Goal: Transaction & Acquisition: Purchase product/service

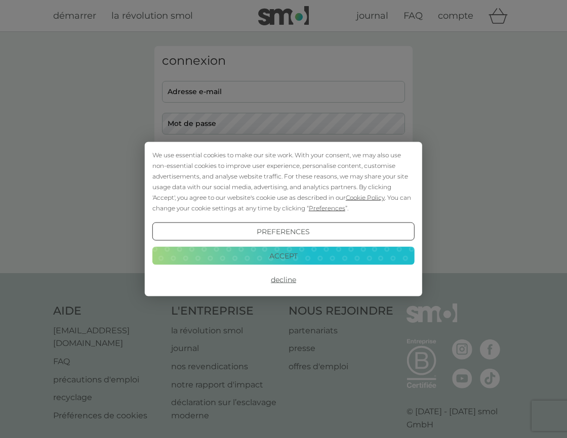
click at [320, 261] on button "Accept" at bounding box center [283, 255] width 262 height 18
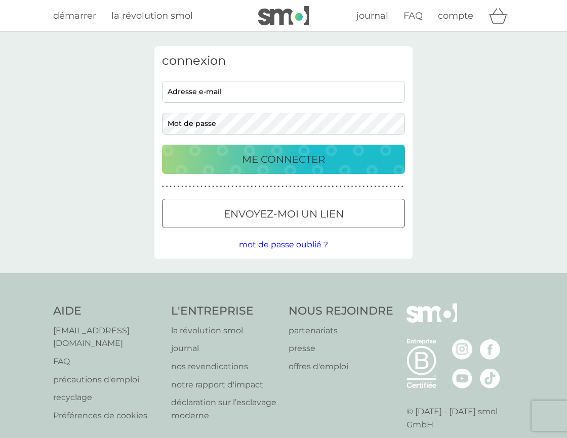
click at [243, 90] on input "adresse e-mail" at bounding box center [283, 92] width 243 height 22
type input "[DATE][EMAIL_ADDRESS][DOMAIN_NAME]"
click at [270, 163] on p "ME CONNECTER" at bounding box center [283, 159] width 83 height 16
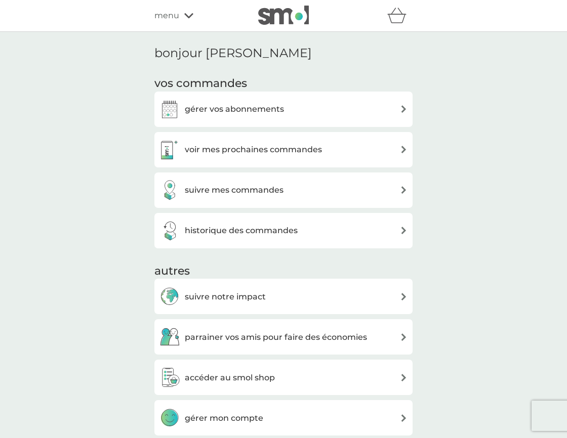
click at [318, 108] on div "gérer vos abonnements" at bounding box center [283, 109] width 248 height 20
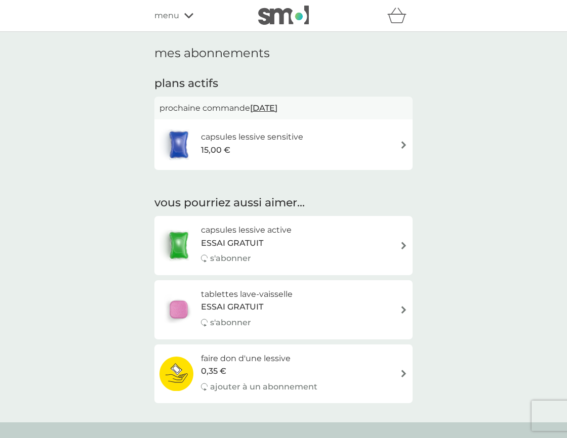
click at [403, 306] on img at bounding box center [404, 310] width 8 height 8
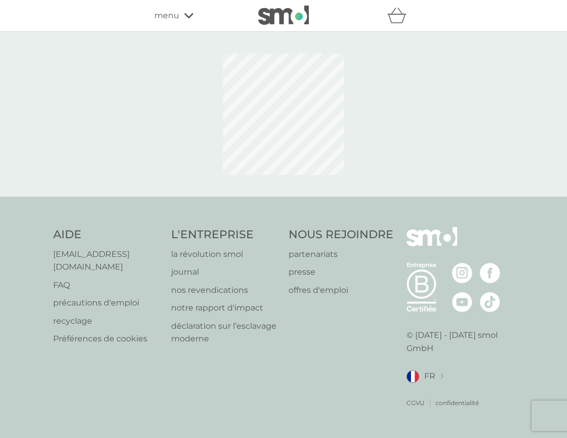
select select "84"
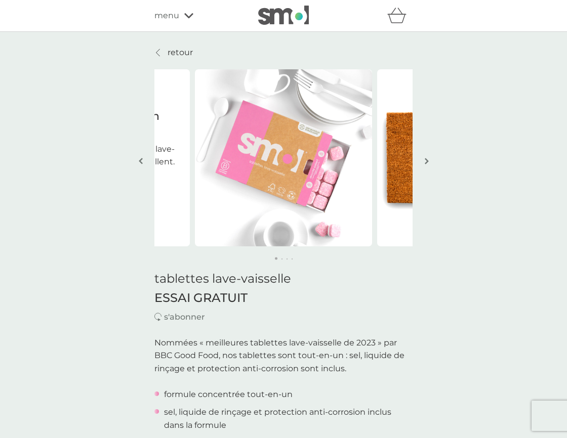
click at [426, 162] on img "button" at bounding box center [426, 161] width 4 height 8
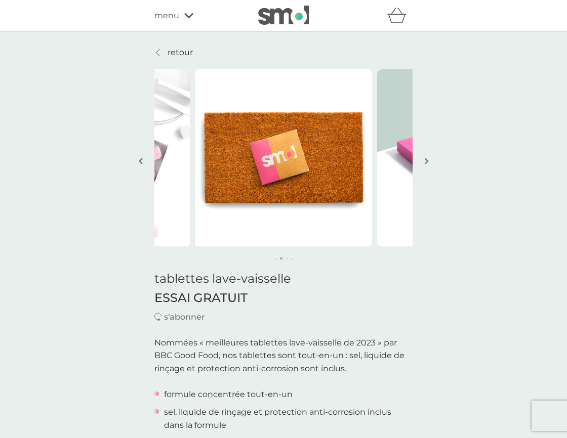
click at [426, 162] on img "button" at bounding box center [426, 161] width 4 height 8
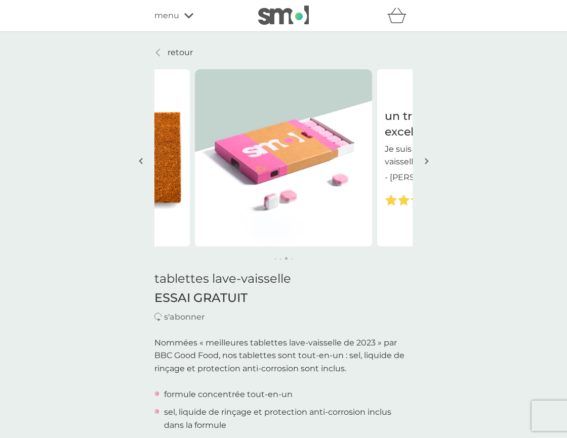
click at [426, 162] on img "button" at bounding box center [426, 161] width 4 height 8
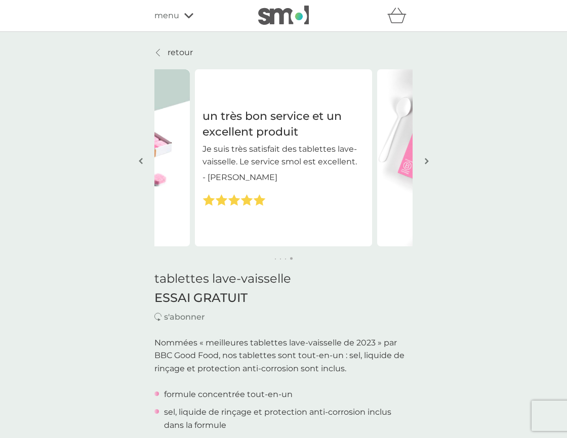
click at [426, 162] on img "button" at bounding box center [426, 161] width 4 height 8
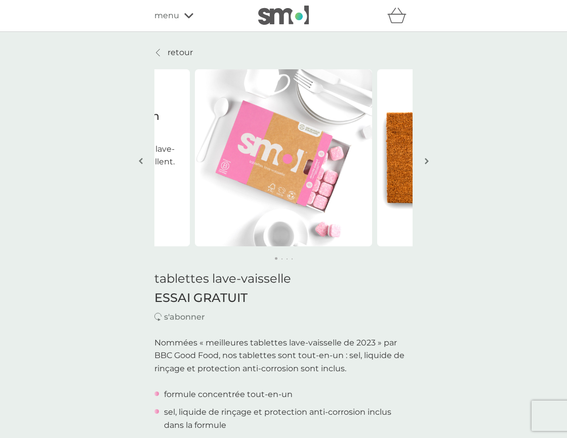
click at [272, 18] on img at bounding box center [283, 15] width 51 height 19
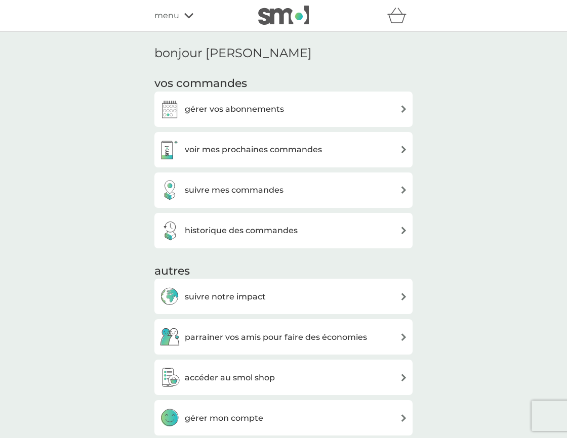
click at [307, 153] on h3 "voir mes prochaines commandes" at bounding box center [253, 149] width 137 height 13
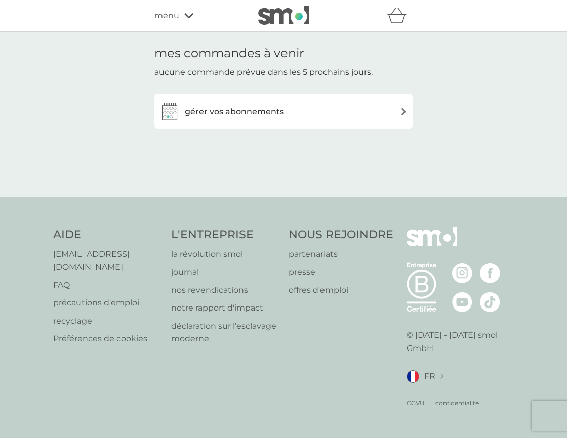
click at [315, 102] on div "gérer vos abonnements" at bounding box center [283, 111] width 248 height 20
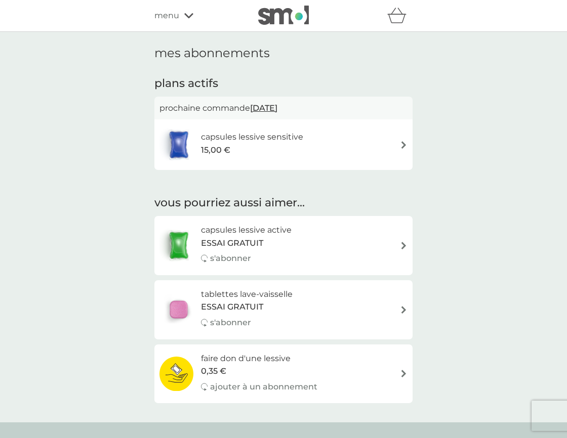
click at [333, 155] on div "capsules lessive sensitive 15,00 €" at bounding box center [283, 144] width 248 height 35
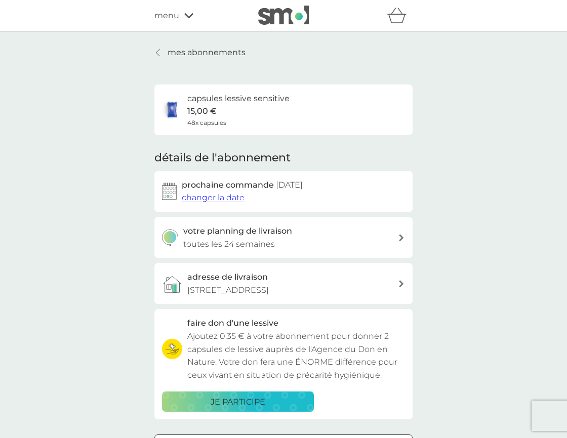
click at [364, 234] on div "votre planning de livraison toutes les 24 semaines" at bounding box center [290, 238] width 215 height 26
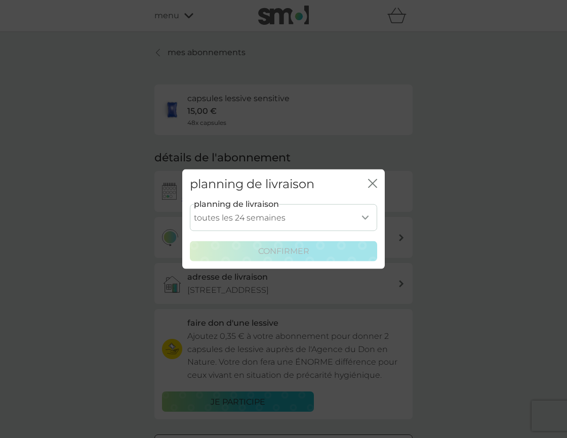
select select "112"
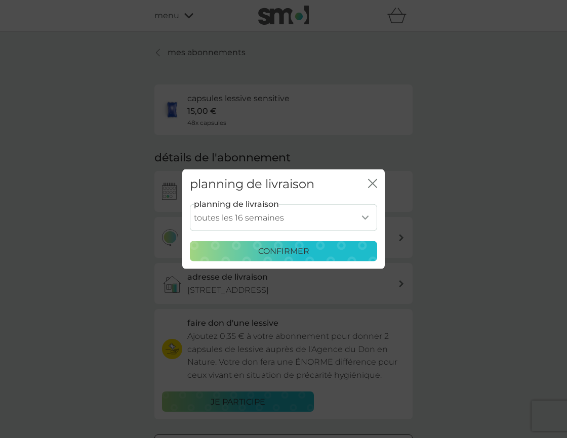
click at [333, 247] on div "confirmer" at bounding box center [283, 251] width 174 height 13
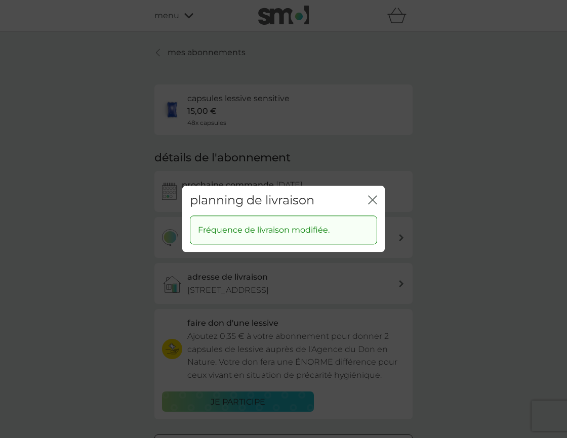
click at [374, 201] on icon "fermer" at bounding box center [372, 199] width 9 height 9
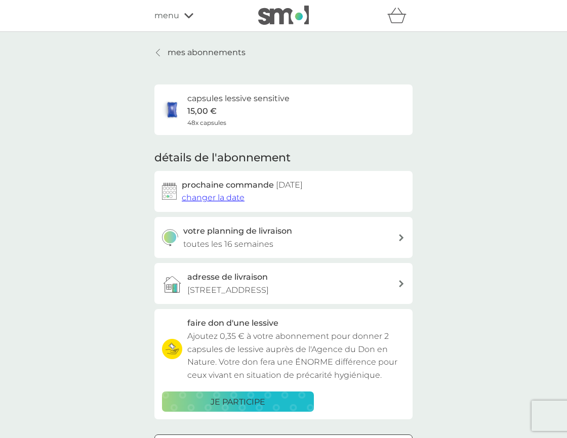
click at [198, 57] on p "mes abonnements" at bounding box center [206, 52] width 78 height 13
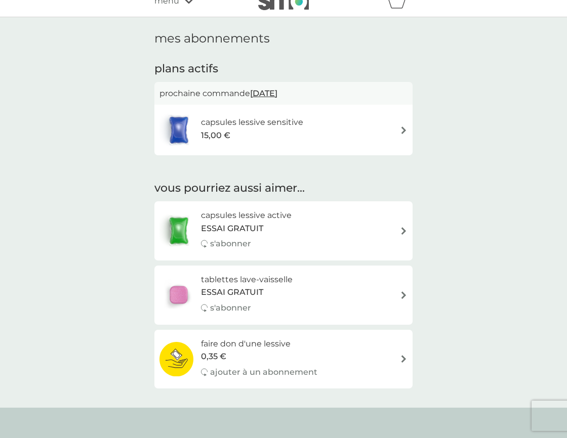
scroll to position [18, 0]
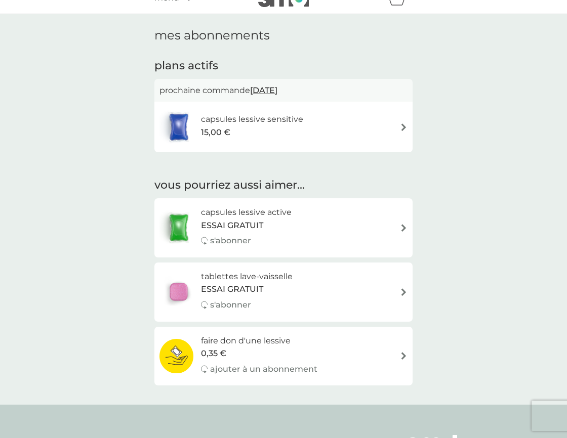
click at [287, 126] on div "15,00 €" at bounding box center [252, 132] width 102 height 13
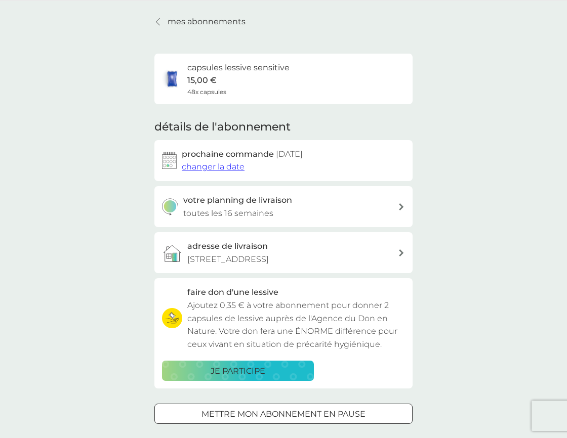
scroll to position [27, 0]
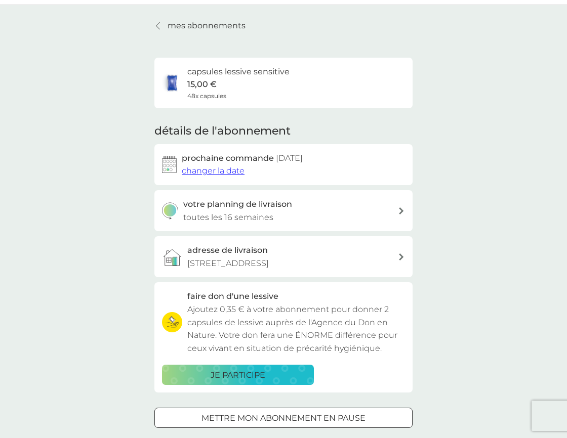
click at [231, 169] on span "changer la date" at bounding box center [213, 171] width 63 height 10
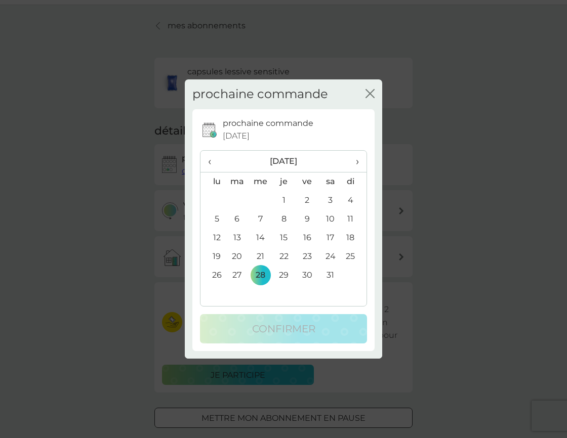
click at [211, 163] on span "‹" at bounding box center [213, 161] width 10 height 21
click at [211, 162] on span "‹" at bounding box center [213, 161] width 10 height 21
click at [211, 161] on span "‹" at bounding box center [213, 161] width 10 height 21
click at [261, 237] on td "15" at bounding box center [260, 238] width 23 height 19
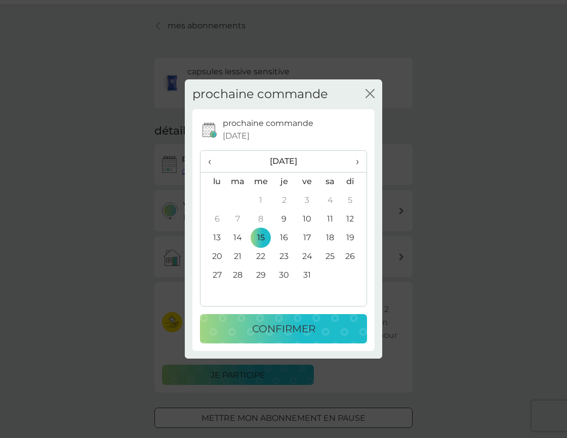
click at [286, 323] on p "confirmer" at bounding box center [283, 329] width 63 height 16
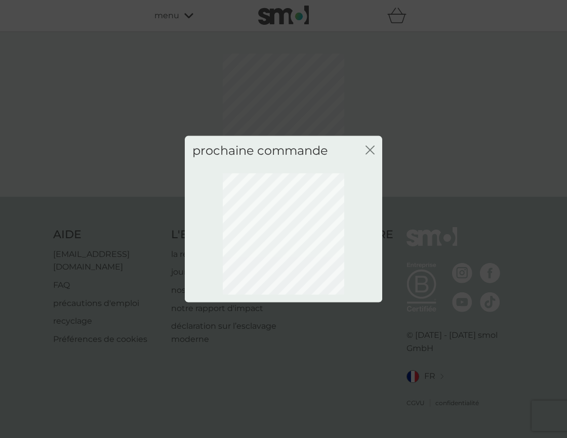
scroll to position [0, 0]
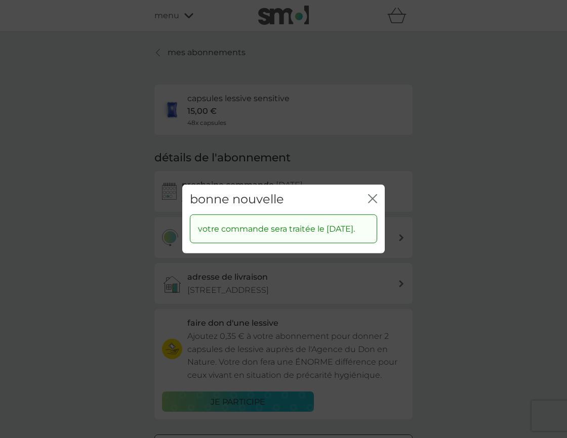
click at [372, 196] on icon "fermer" at bounding box center [372, 198] width 9 height 9
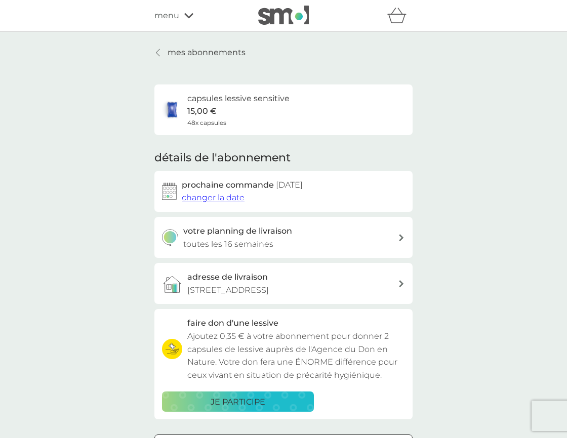
click at [195, 51] on p "mes abonnements" at bounding box center [206, 52] width 78 height 13
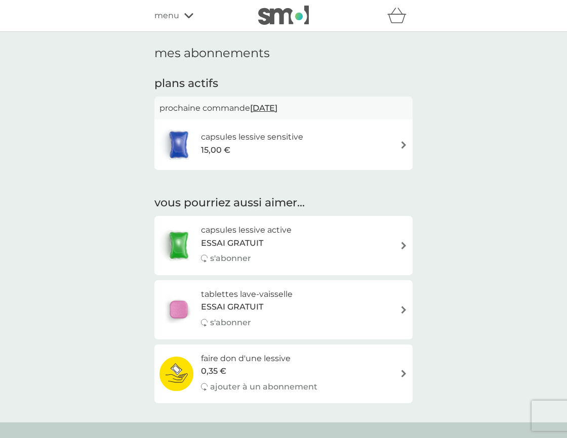
click at [372, 311] on div "tablettes lave-vaisselle ESSAI GRATUIT s'abonner" at bounding box center [283, 310] width 248 height 44
select select "84"
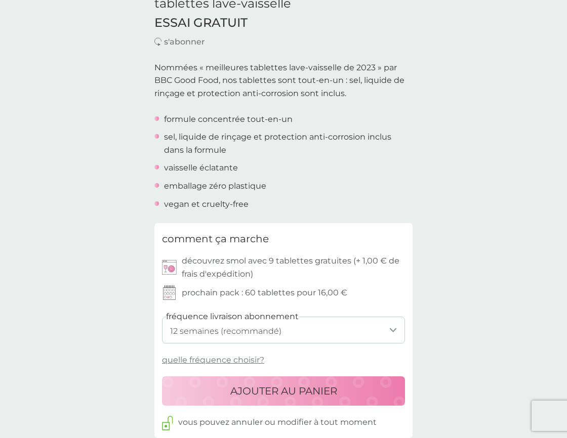
scroll to position [299, 0]
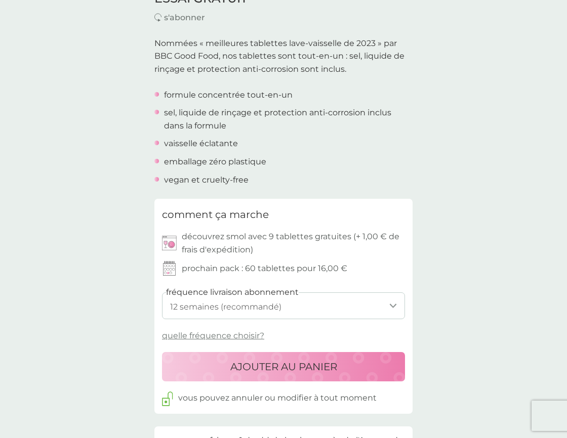
click at [345, 359] on div "AJOUTER AU PANIER" at bounding box center [283, 367] width 223 height 16
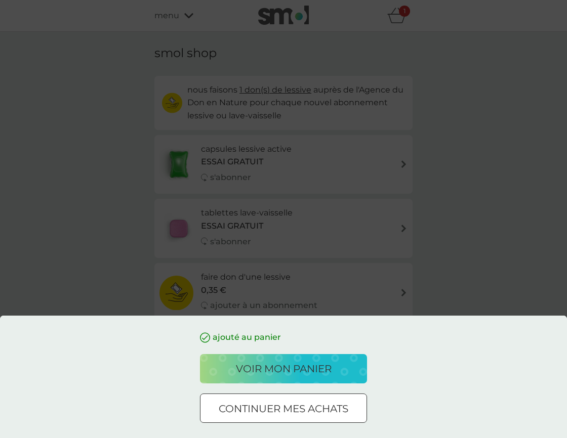
click at [338, 364] on div "voir mon panier" at bounding box center [283, 369] width 147 height 16
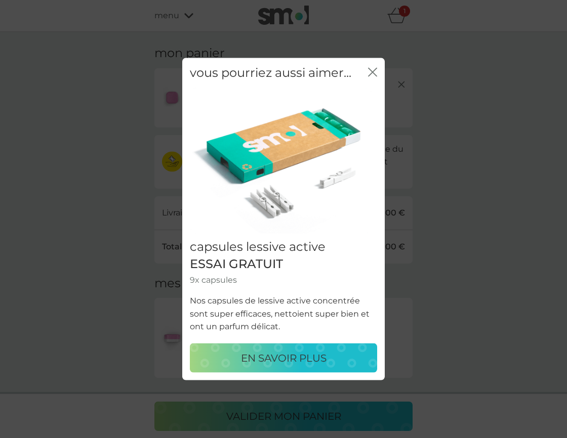
click at [338, 356] on div "en savoir plus" at bounding box center [283, 358] width 167 height 16
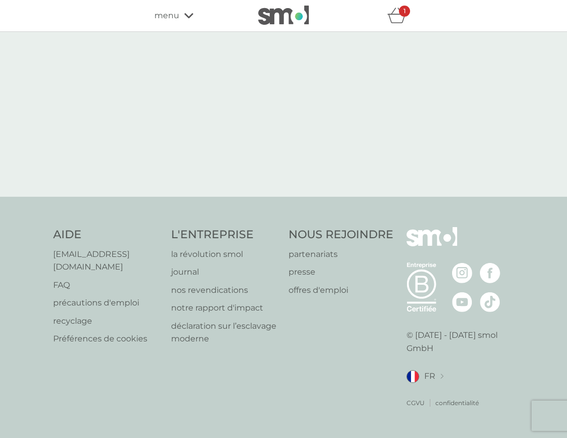
select select "84"
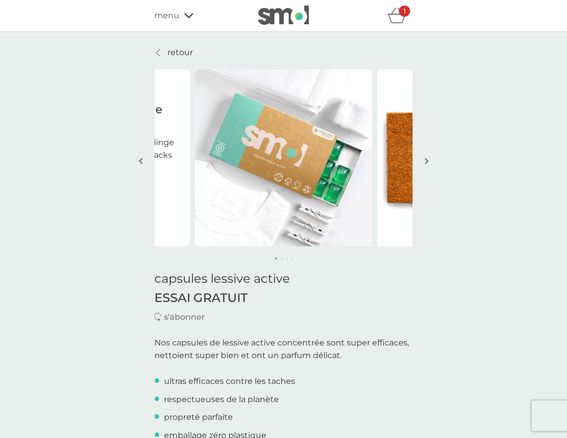
click at [400, 21] on icon "panier" at bounding box center [396, 16] width 19 height 16
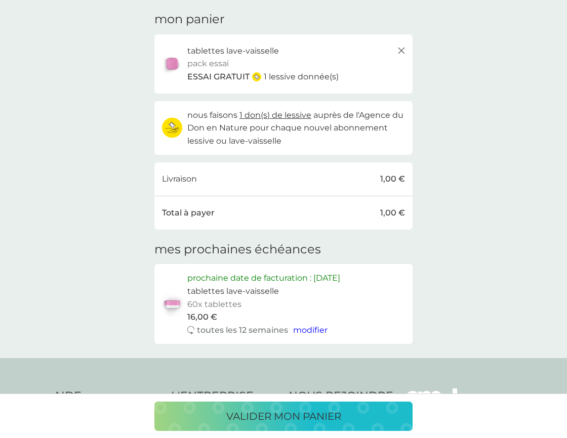
scroll to position [25, 0]
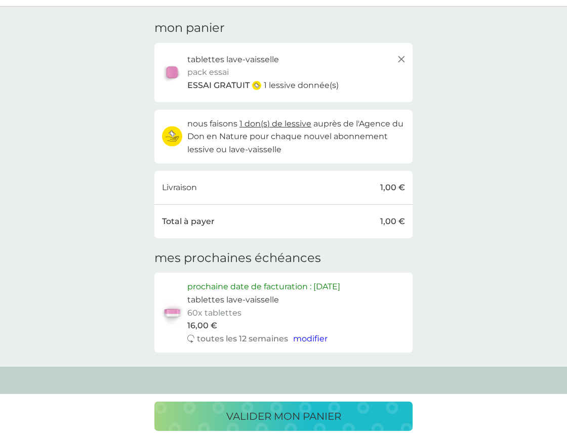
click at [323, 416] on p "valider mon panier" at bounding box center [283, 416] width 115 height 16
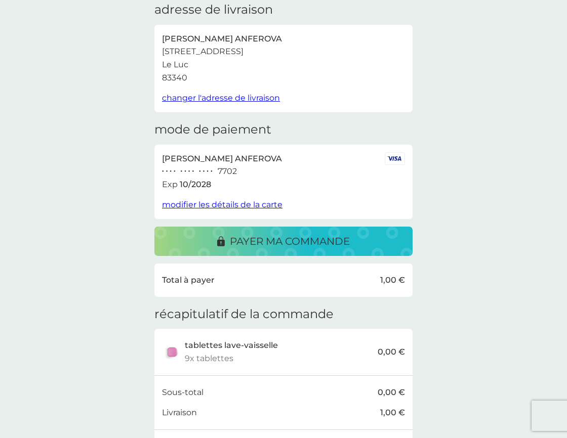
scroll to position [47, 0]
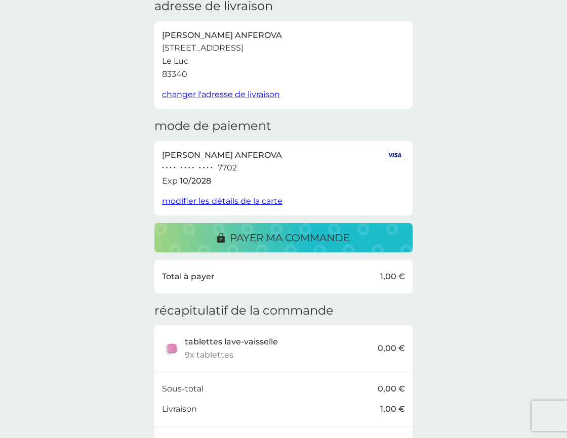
click at [366, 240] on div "payer ma commande" at bounding box center [283, 238] width 238 height 16
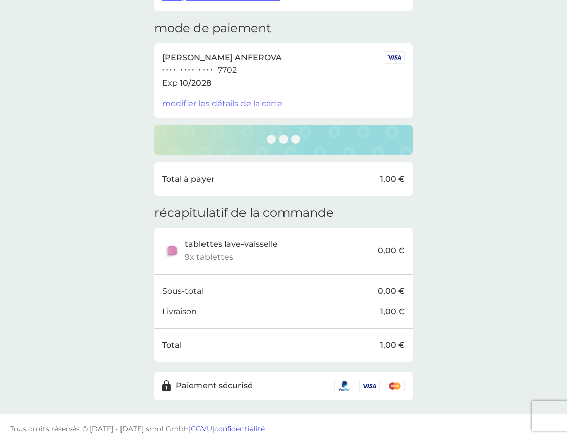
scroll to position [144, 0]
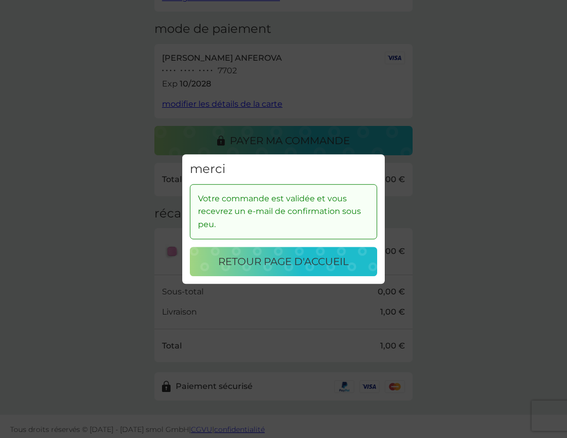
click at [309, 267] on p "retour page d'accueil" at bounding box center [283, 261] width 131 height 16
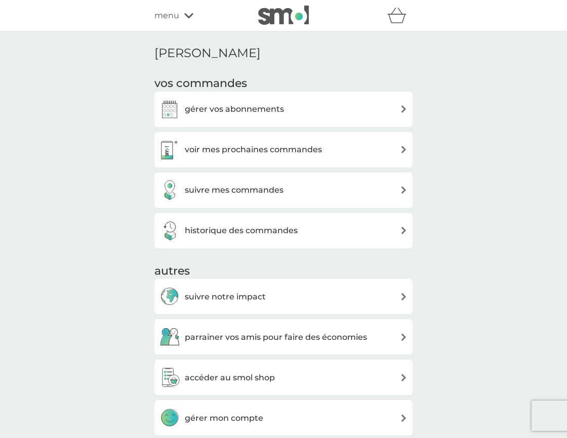
click at [376, 143] on div "voir mes prochaines commandes" at bounding box center [283, 150] width 248 height 20
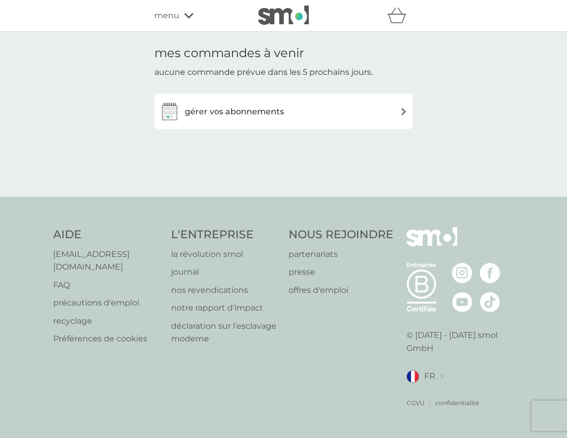
click at [295, 114] on div "gérer vos abonnements" at bounding box center [283, 111] width 248 height 20
